Goal: Navigation & Orientation: Find specific page/section

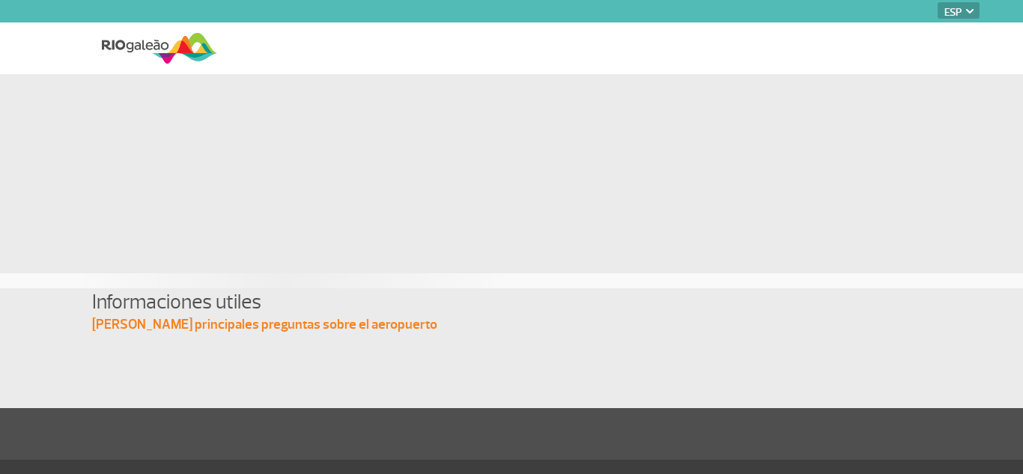
select select "es"
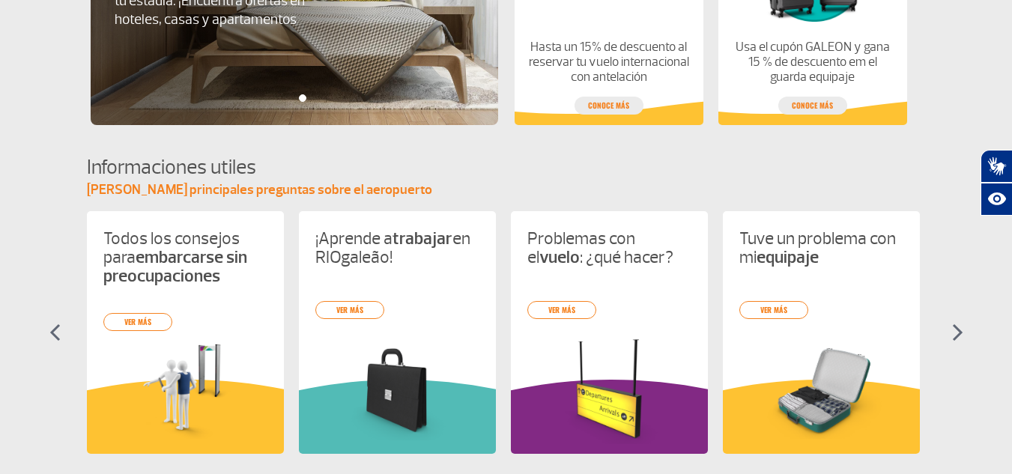
scroll to position [599, 0]
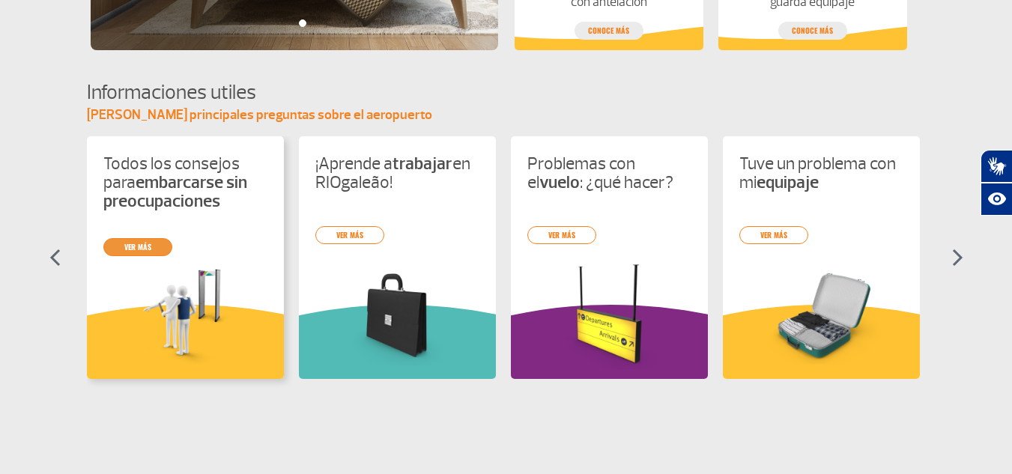
click at [129, 240] on link "ver más" at bounding box center [137, 247] width 69 height 18
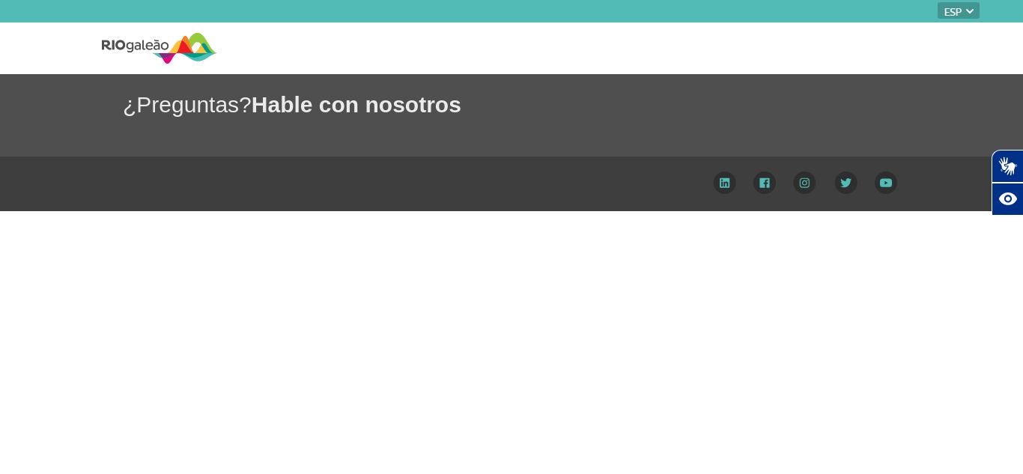
select select "es"
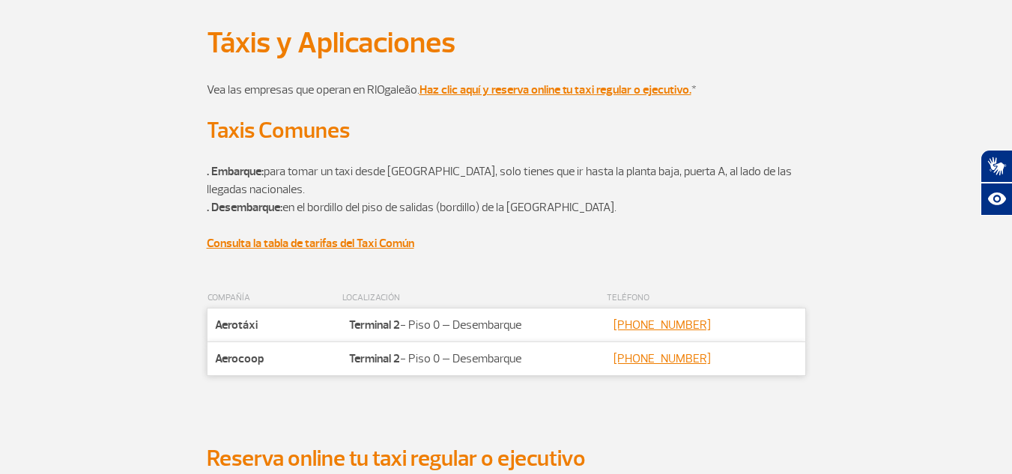
scroll to position [75, 0]
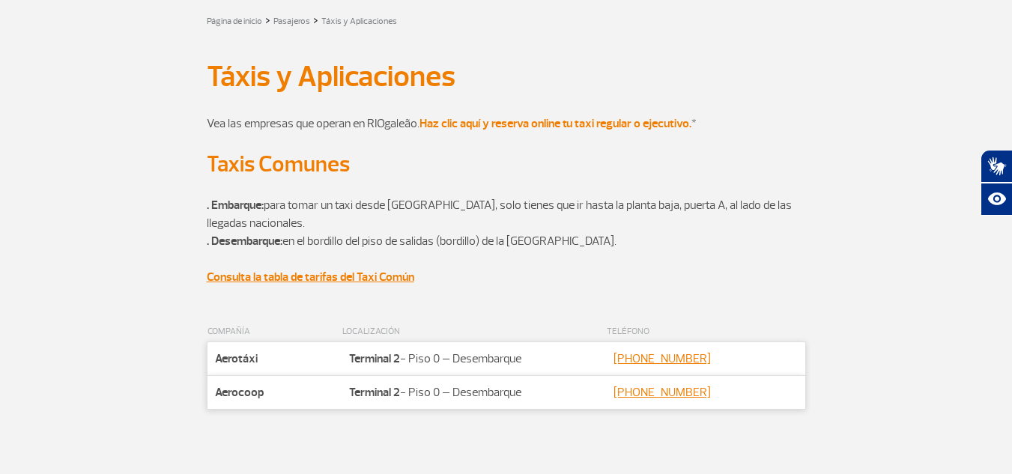
click at [655, 120] on strong "Haz clic aquí y reserva online tu taxi regular o ejecutivo." at bounding box center [555, 123] width 272 height 15
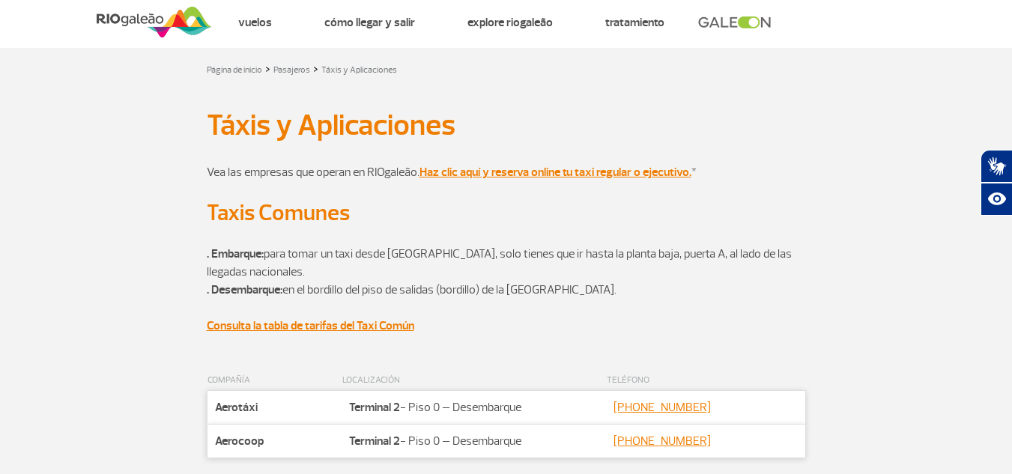
scroll to position [0, 0]
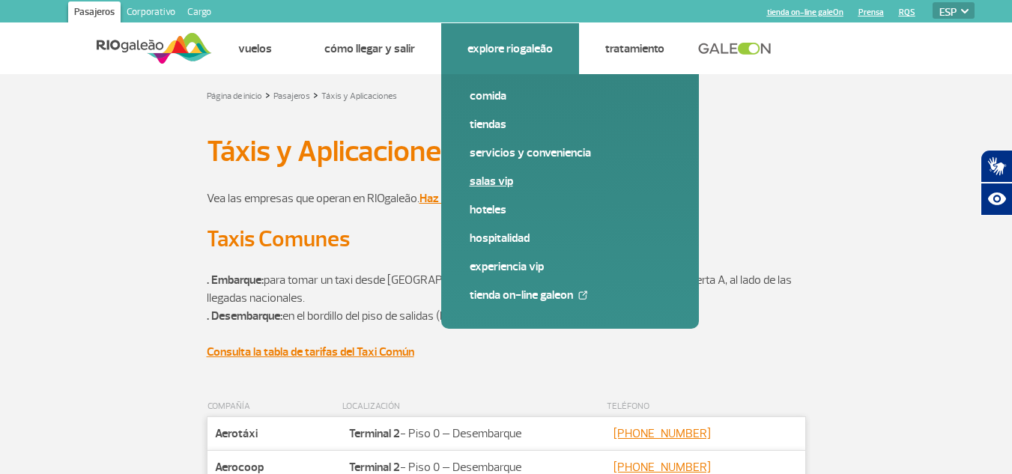
click at [510, 176] on link "Salas VIP" at bounding box center [569, 181] width 201 height 16
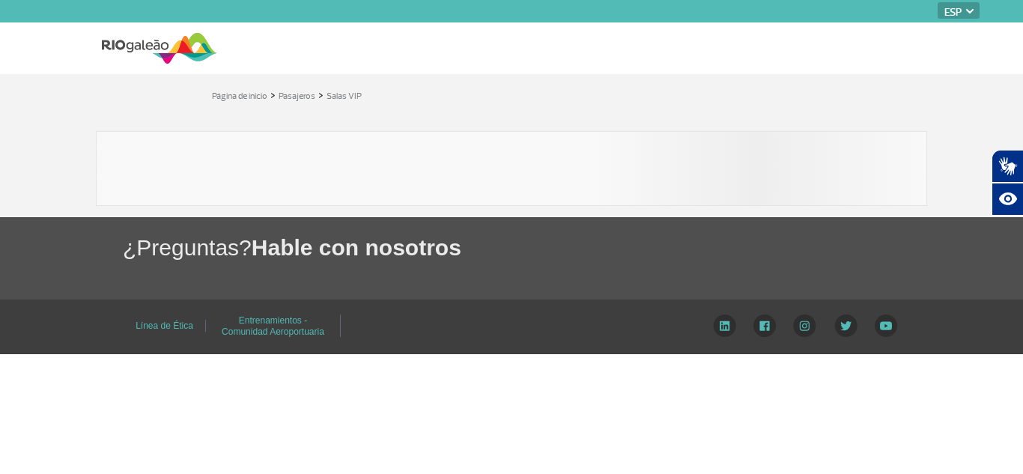
select select "es"
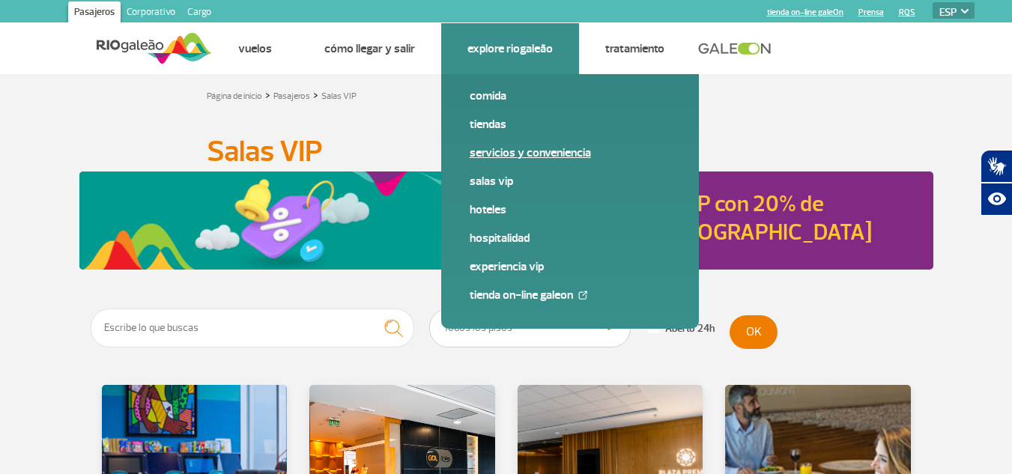
click at [529, 148] on link "Servicios y Conveniencia" at bounding box center [569, 153] width 201 height 16
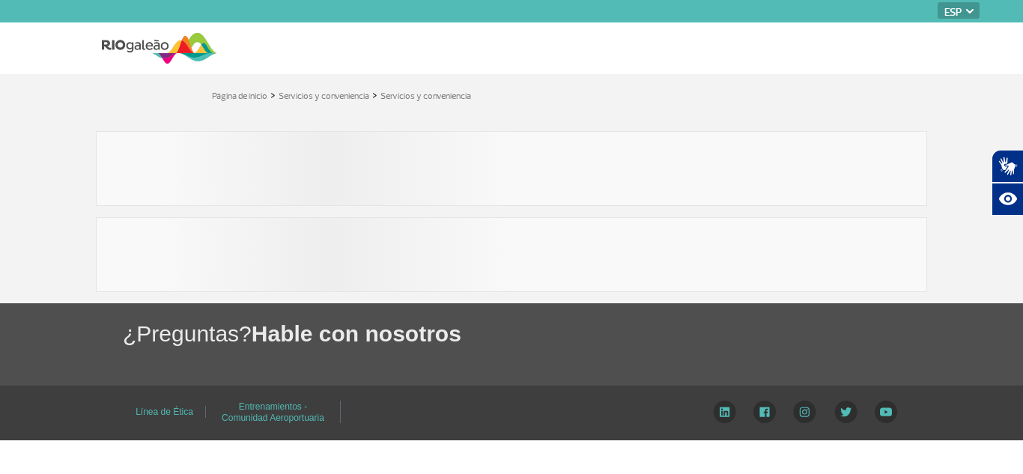
select select "es"
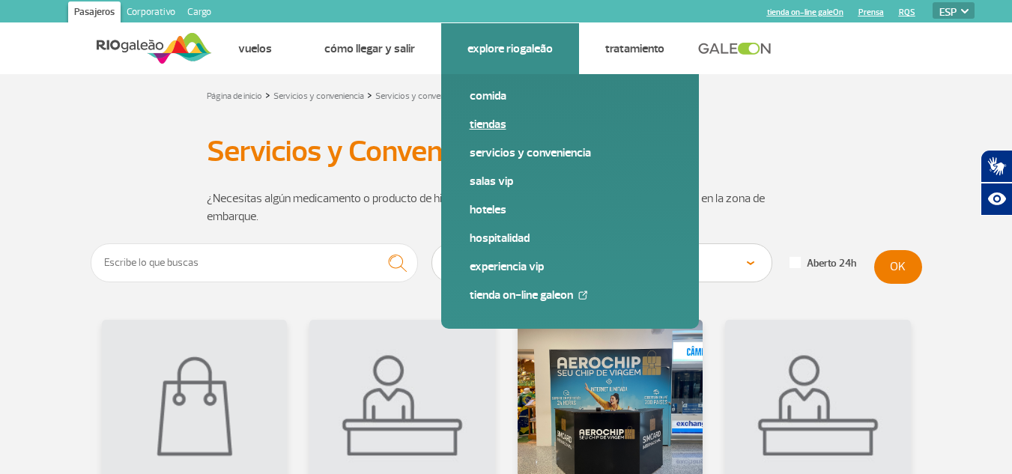
click at [496, 130] on link "Tiendas" at bounding box center [569, 124] width 201 height 16
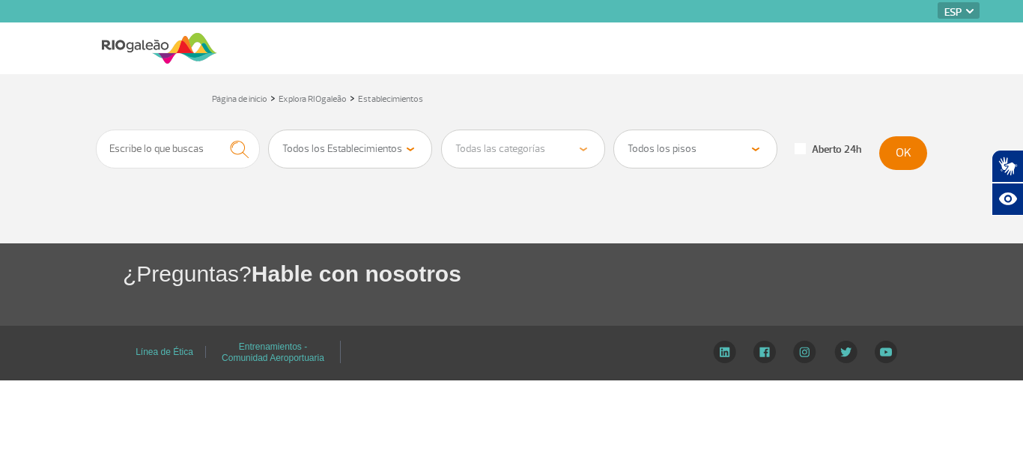
select select "es"
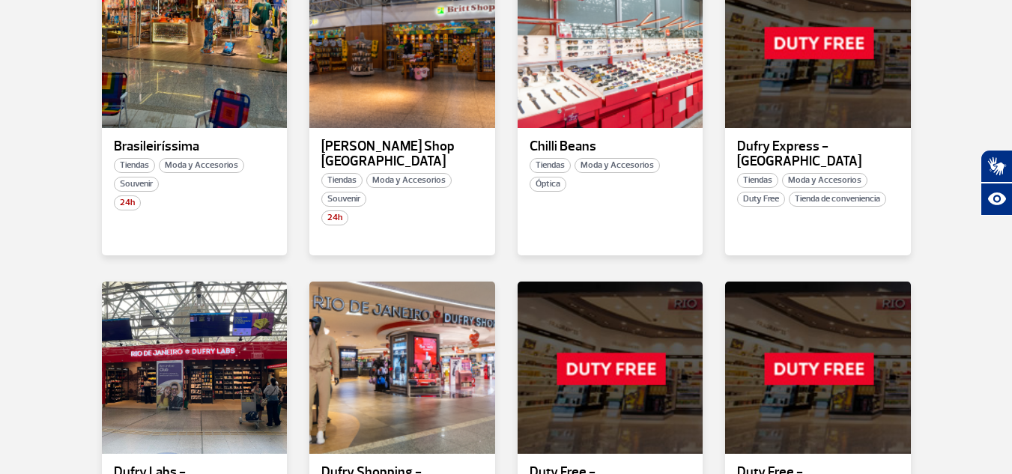
scroll to position [1048, 0]
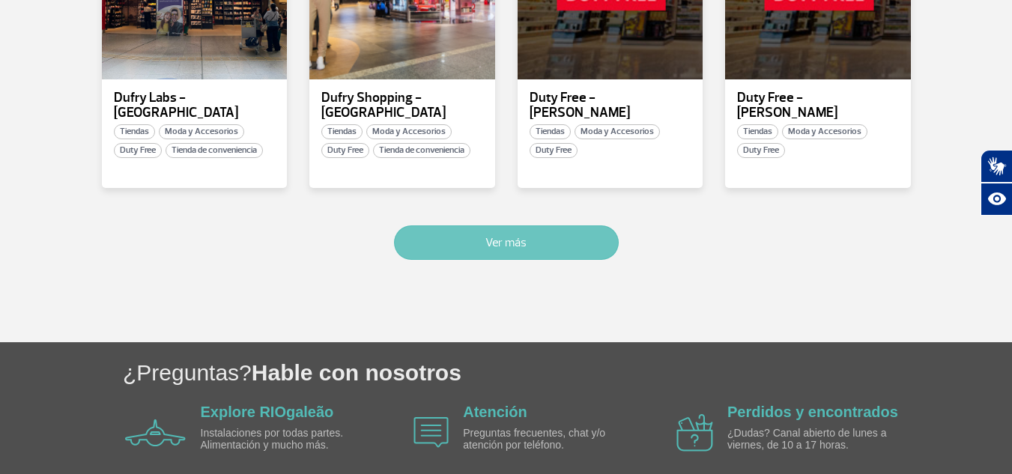
click at [490, 225] on button "Ver más" at bounding box center [506, 242] width 225 height 34
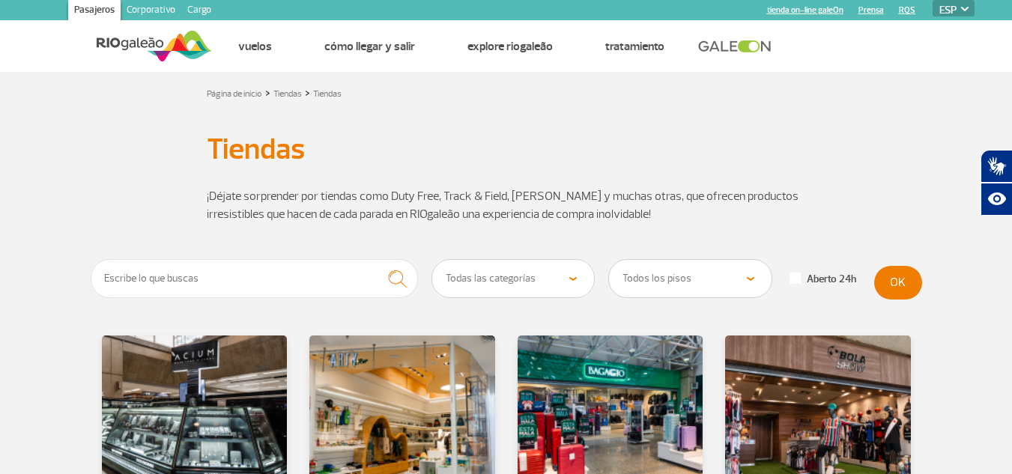
scroll to position [0, 0]
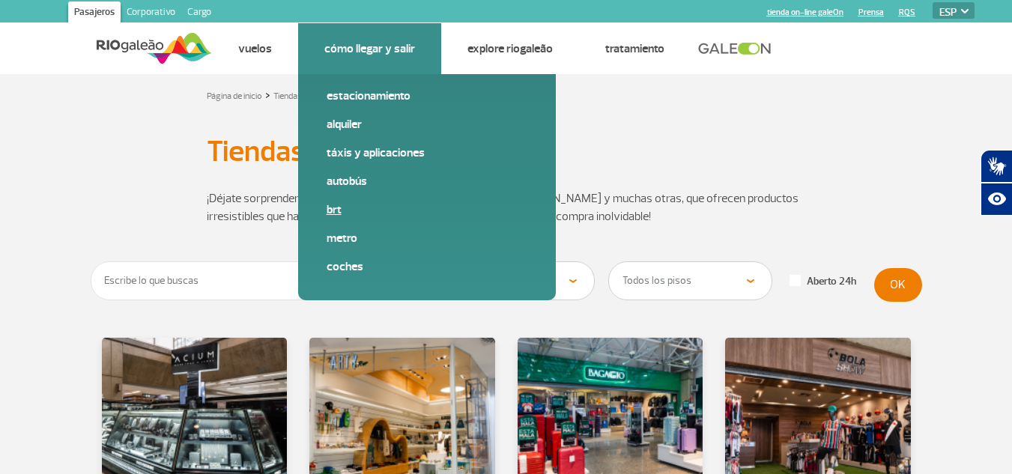
click at [344, 213] on link "BRT" at bounding box center [426, 209] width 201 height 16
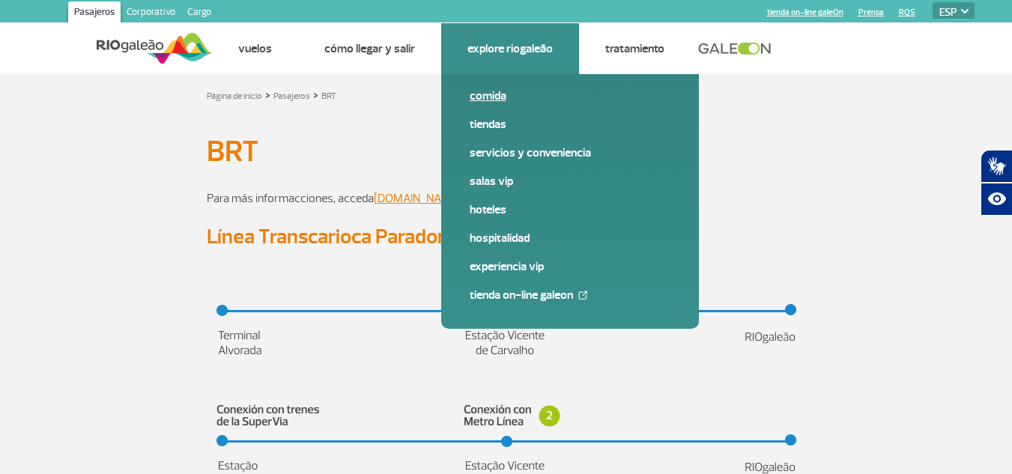
click at [502, 95] on link "Comida" at bounding box center [569, 96] width 201 height 16
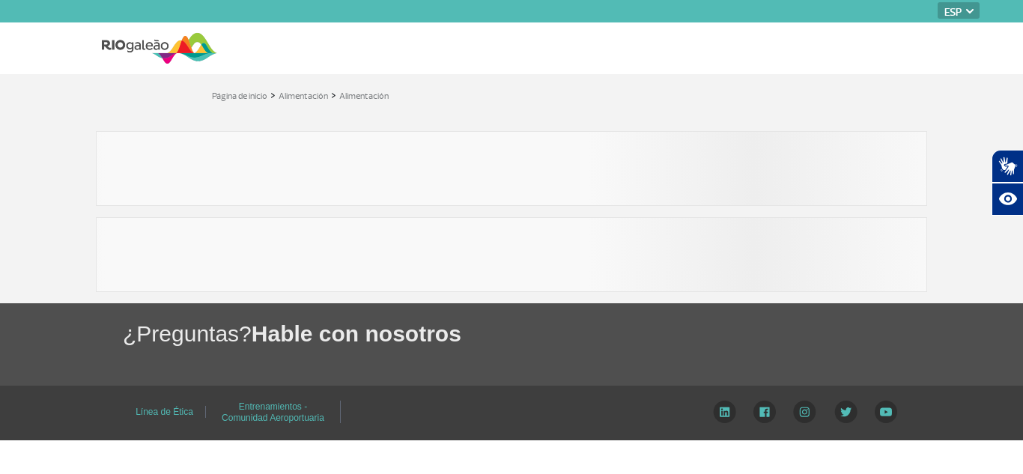
select select "es"
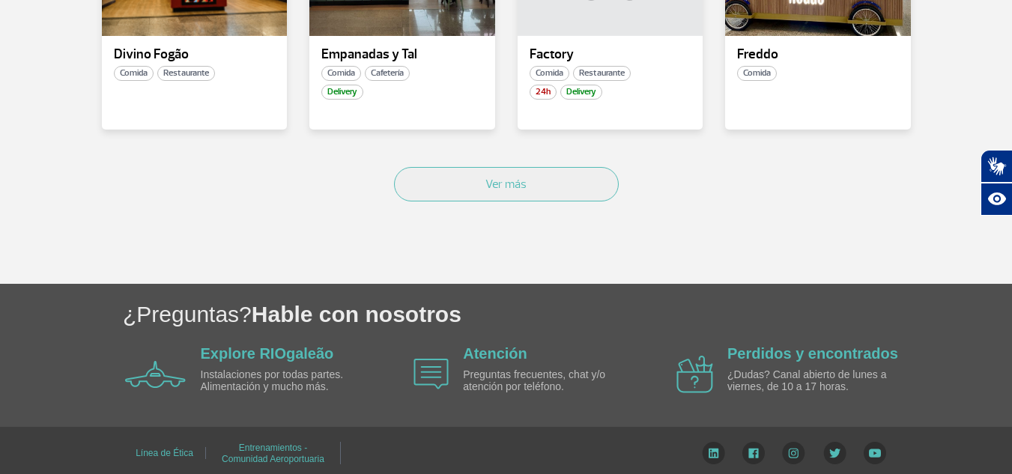
scroll to position [1065, 0]
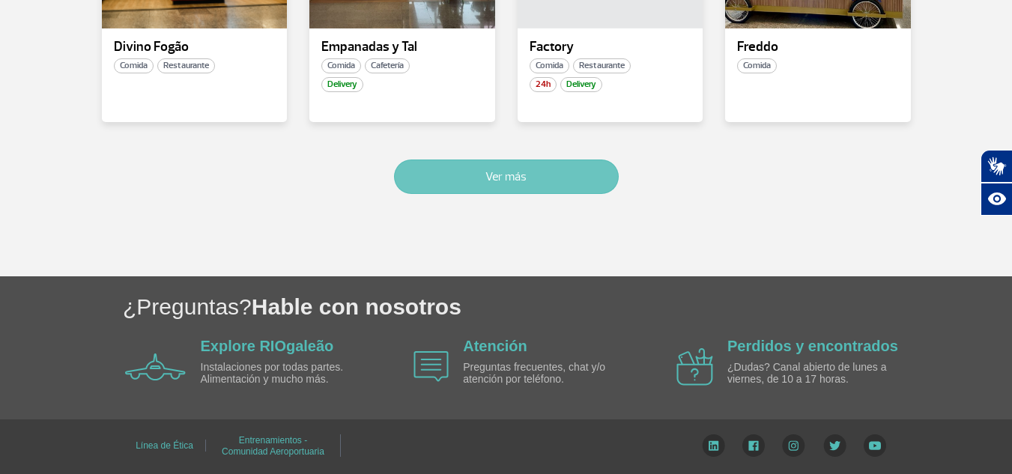
click at [525, 172] on button "Ver más" at bounding box center [506, 176] width 225 height 34
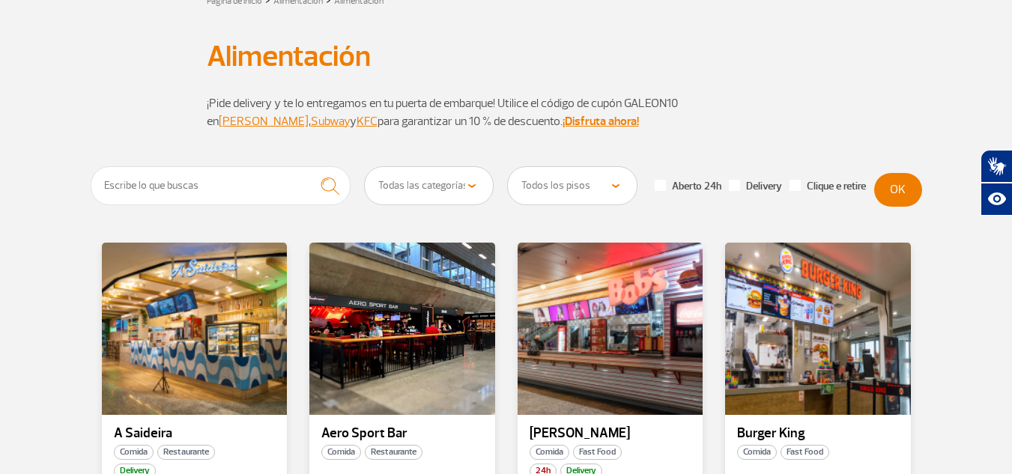
scroll to position [70, 0]
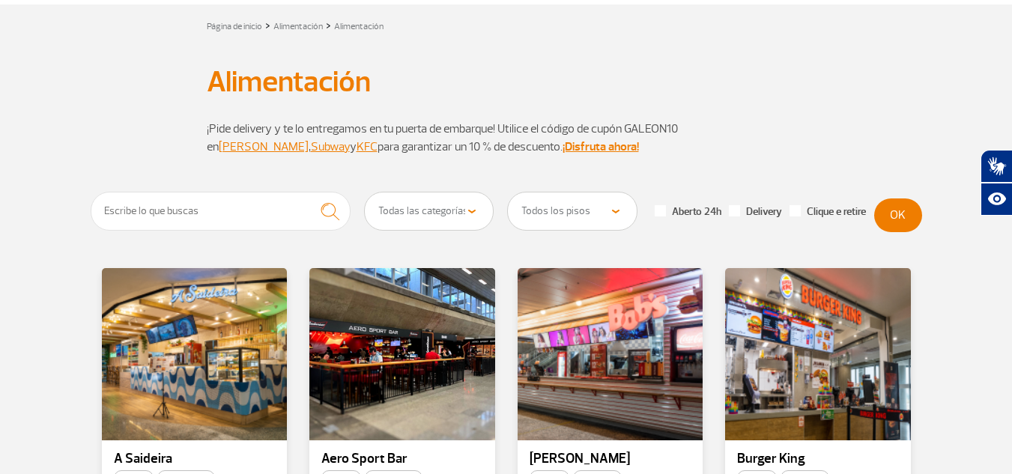
click at [481, 213] on select "Todas las categorías Cafetería Fast Food Restaurante Souvenir Tienda de conveni…" at bounding box center [429, 210] width 129 height 37
